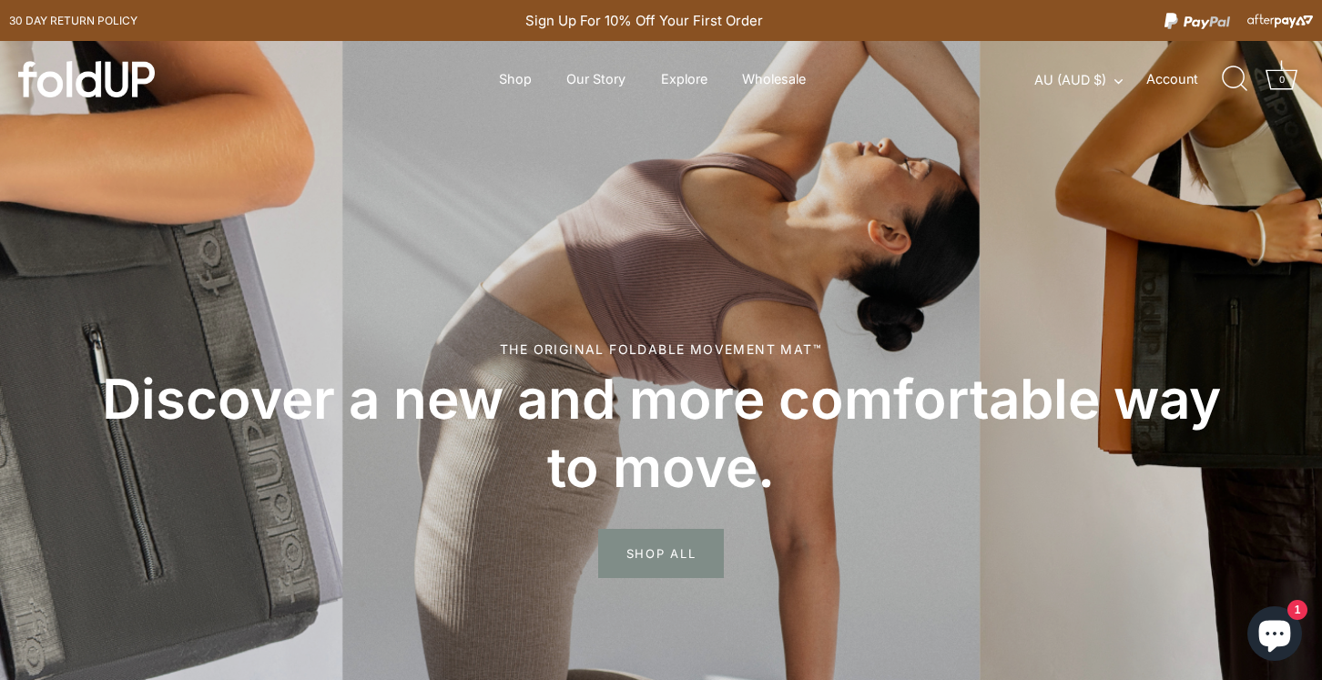
scroll to position [35, 0]
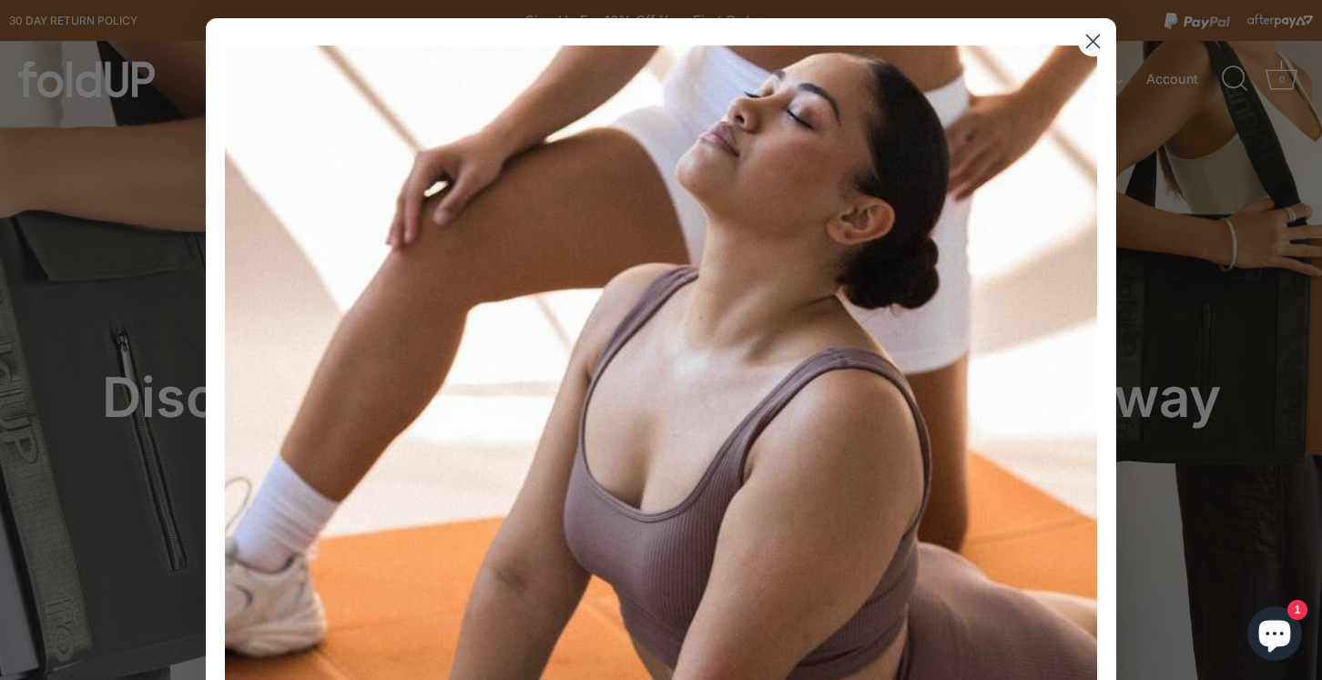
click at [1091, 85] on img "POPUP Form" at bounding box center [661, 482] width 872 height 872
click at [1088, 42] on circle "Close dialog" at bounding box center [1093, 41] width 30 height 30
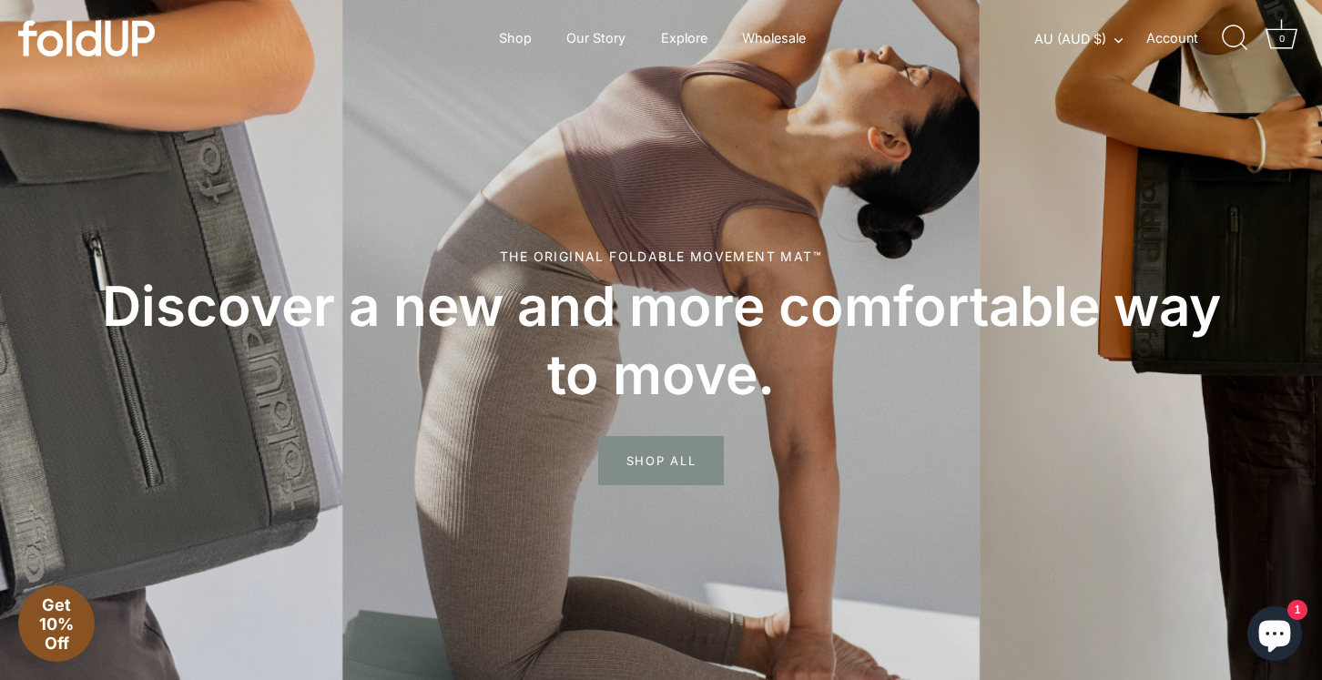
scroll to position [70, 0]
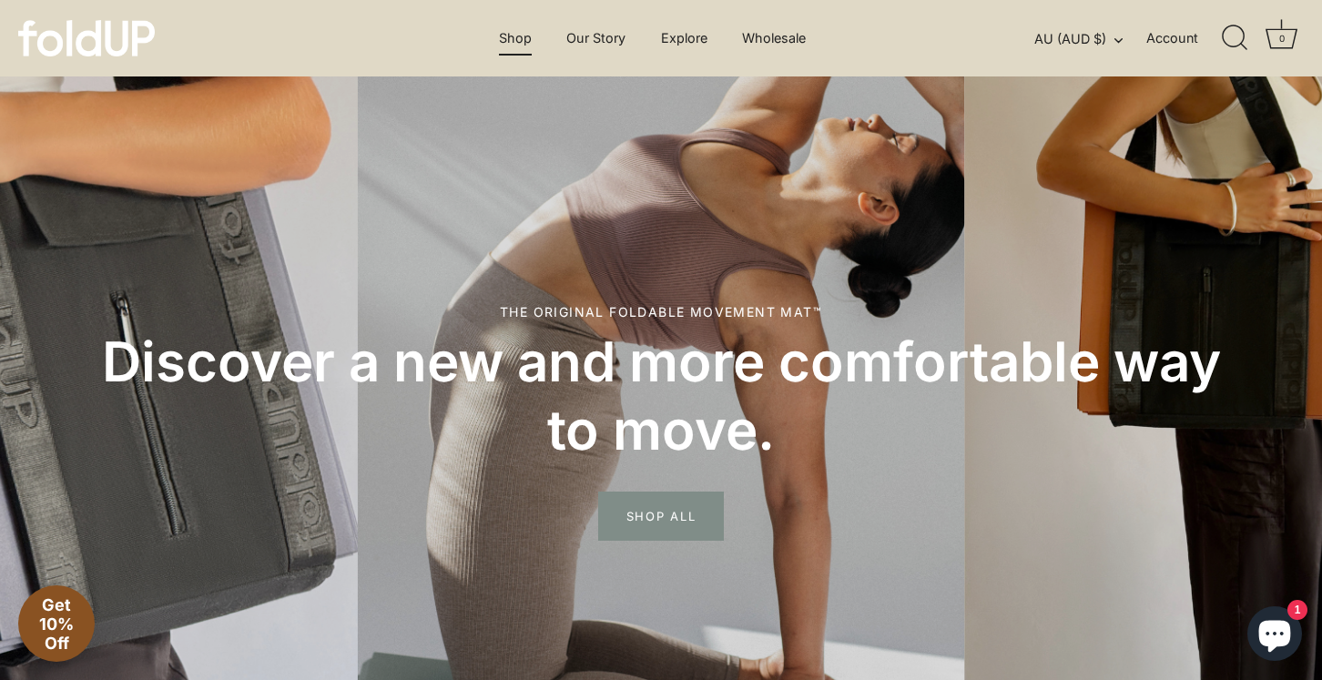
click at [522, 35] on link "Shop" at bounding box center [514, 38] width 65 height 35
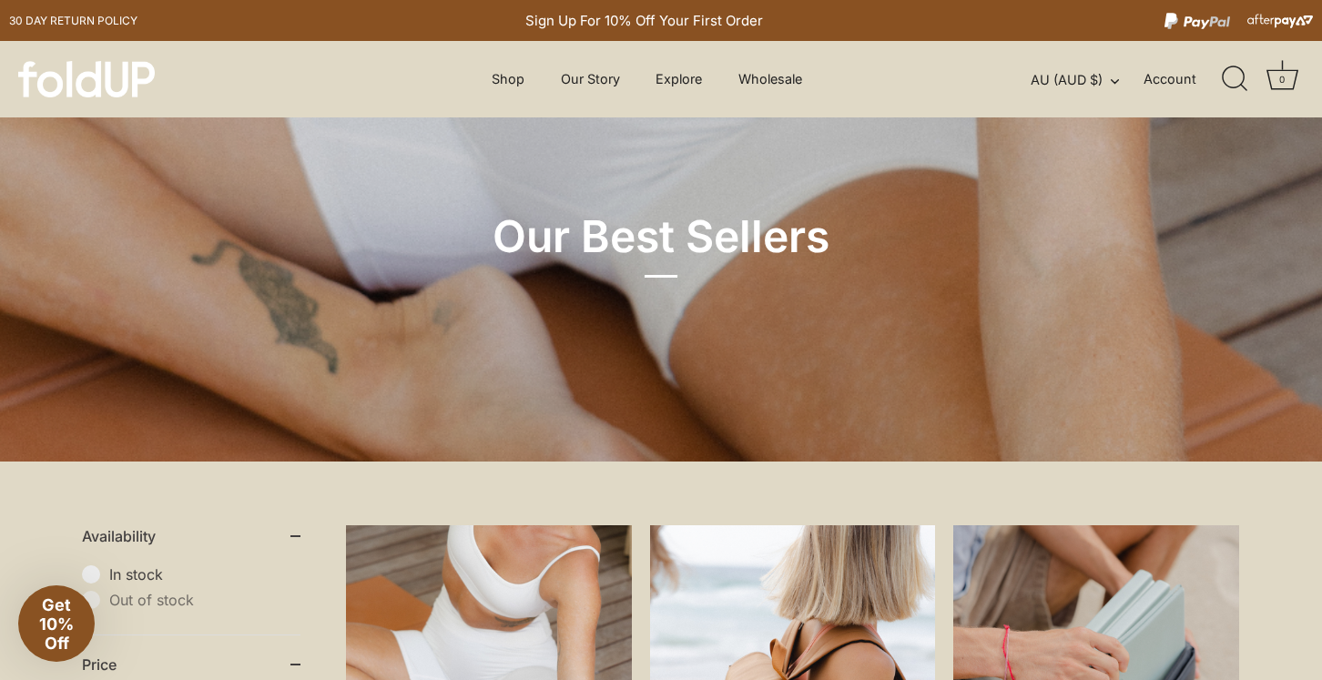
click at [122, 87] on img at bounding box center [86, 79] width 137 height 36
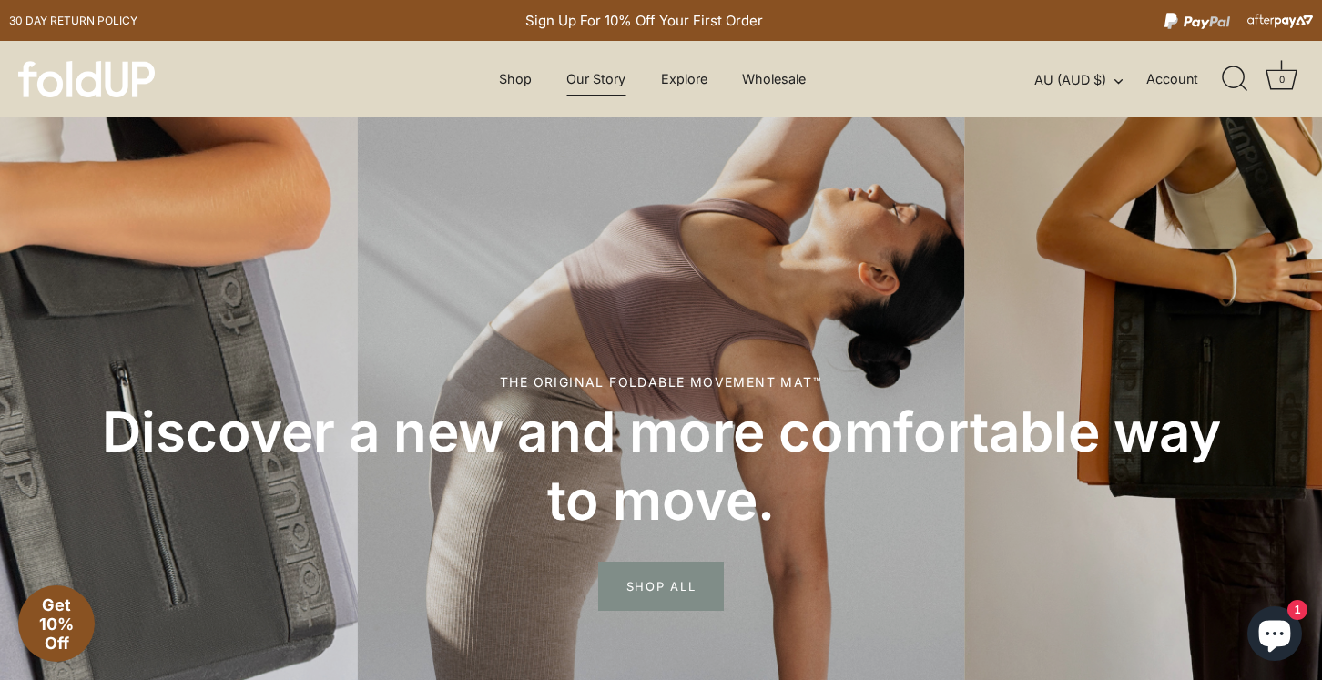
click at [593, 81] on link "Our Story" at bounding box center [596, 79] width 91 height 35
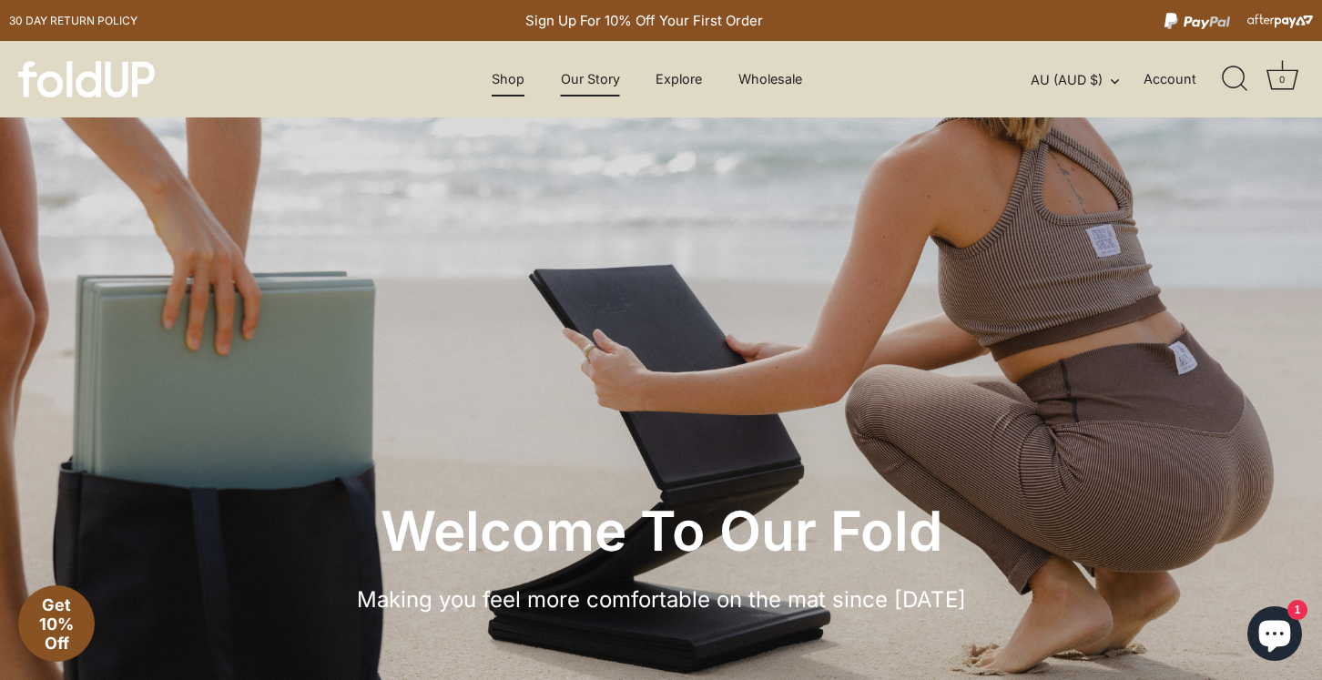
click at [526, 80] on link "Shop" at bounding box center [508, 79] width 65 height 35
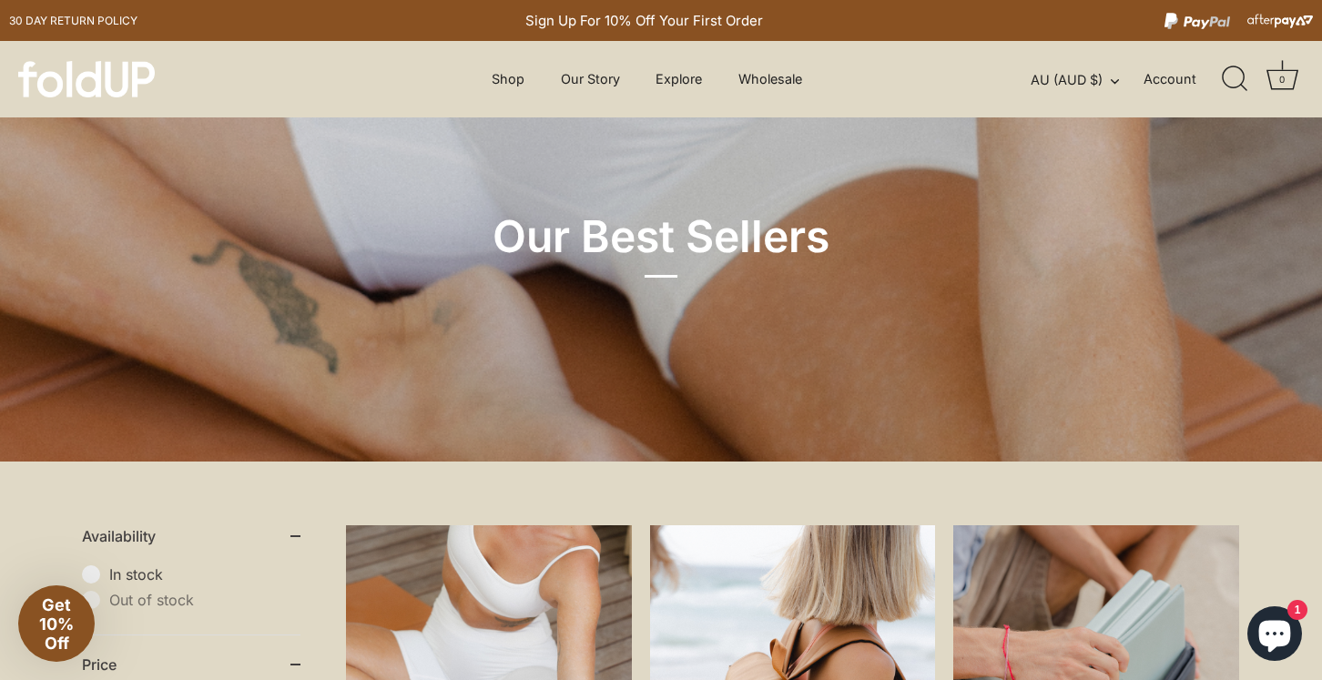
click at [95, 76] on img at bounding box center [86, 79] width 137 height 36
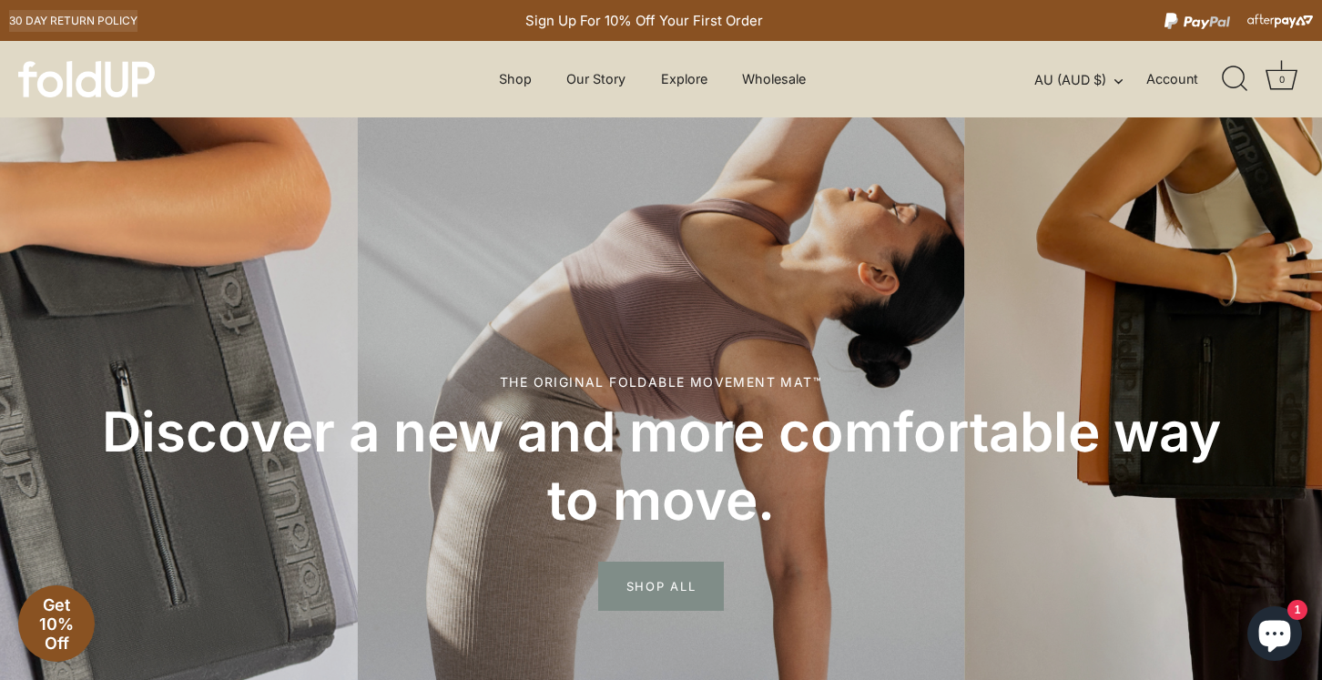
click at [101, 25] on link "30 day Return policy" at bounding box center [73, 21] width 128 height 22
